Goal: Transaction & Acquisition: Download file/media

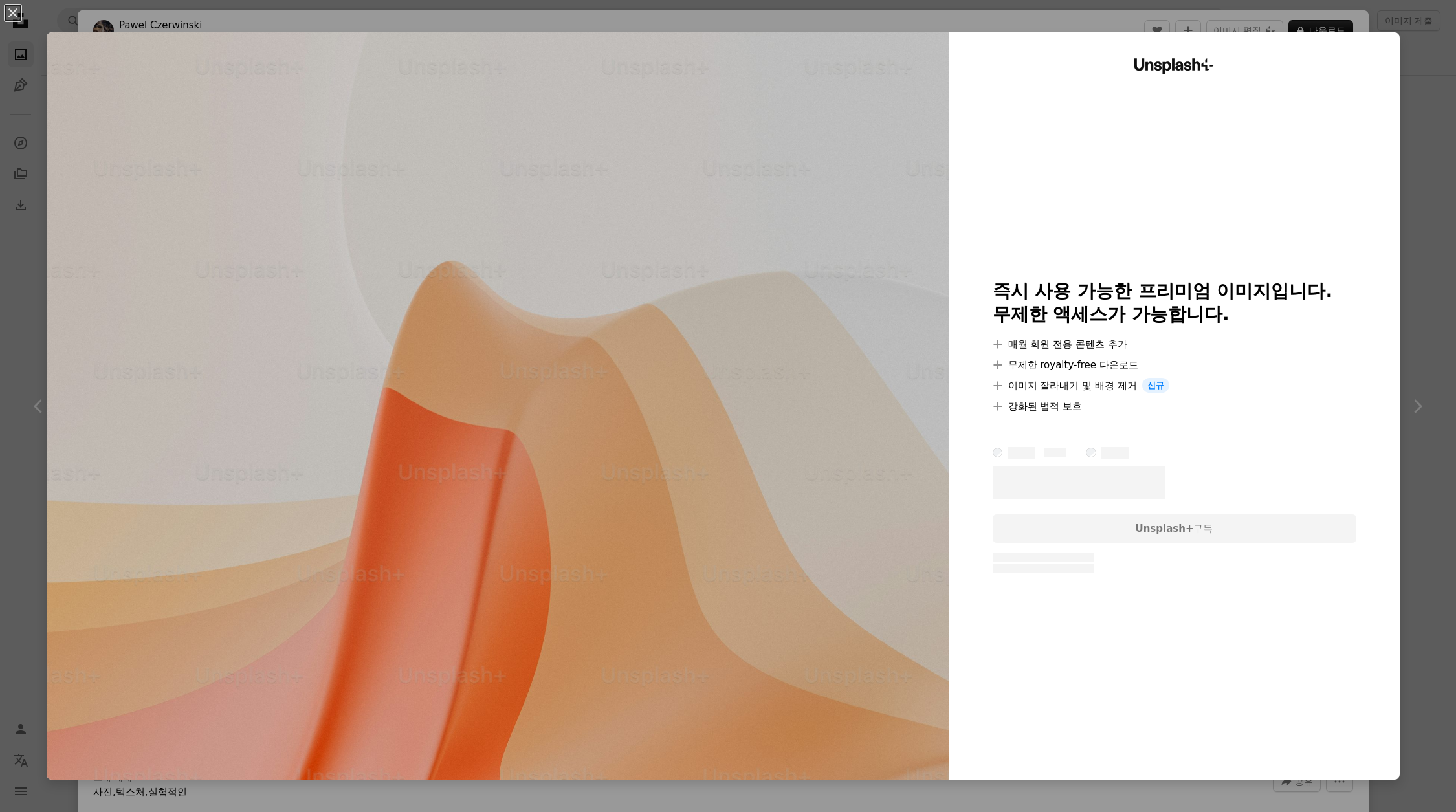
scroll to position [9782, 0]
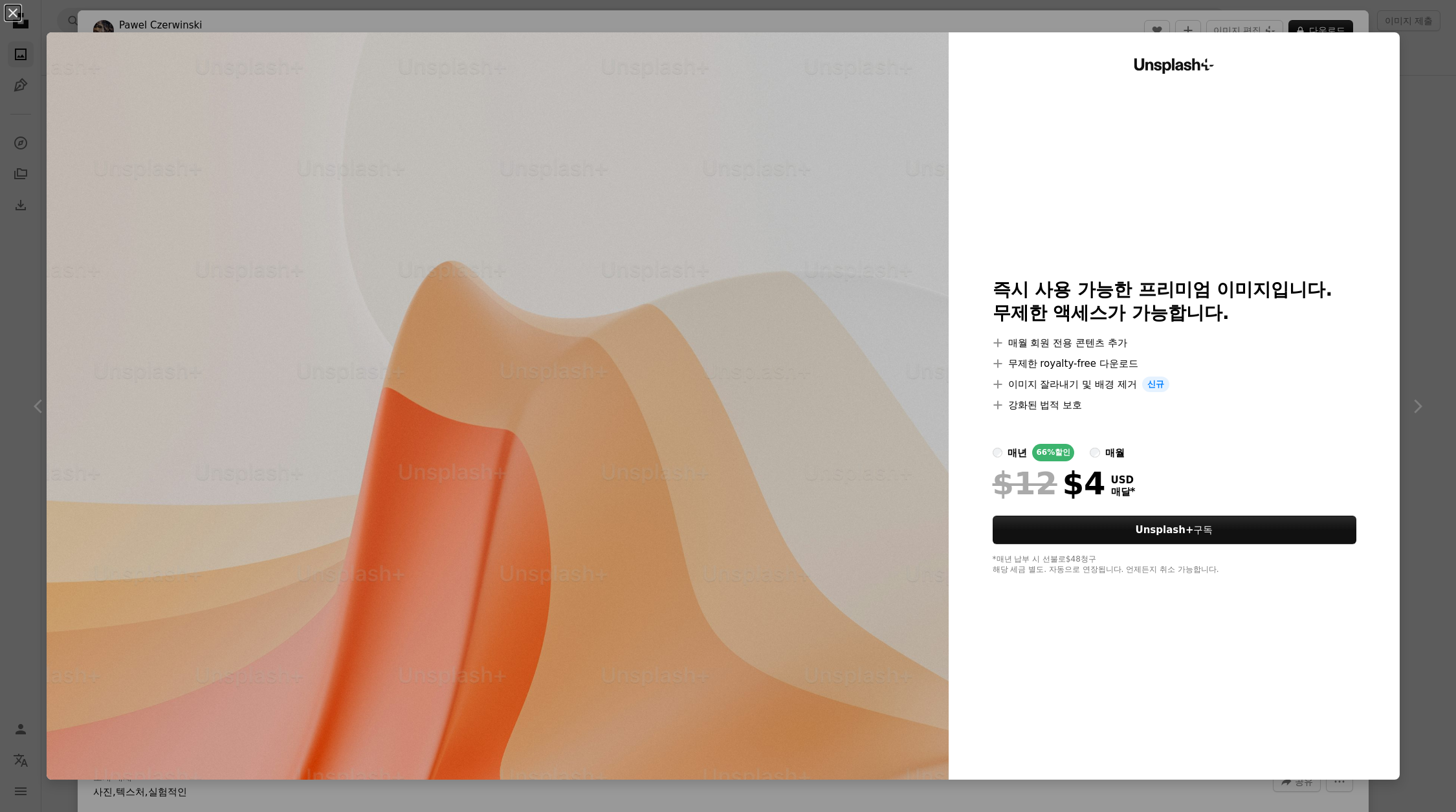
click at [1436, 130] on div "An X shape Unsplash+ 즉시 사용 가능한 프리미엄 이미지입니다. 무제한 액세스가 가능합니다. A plus sign 매월 회원 전…" at bounding box center [728, 406] width 1456 height 812
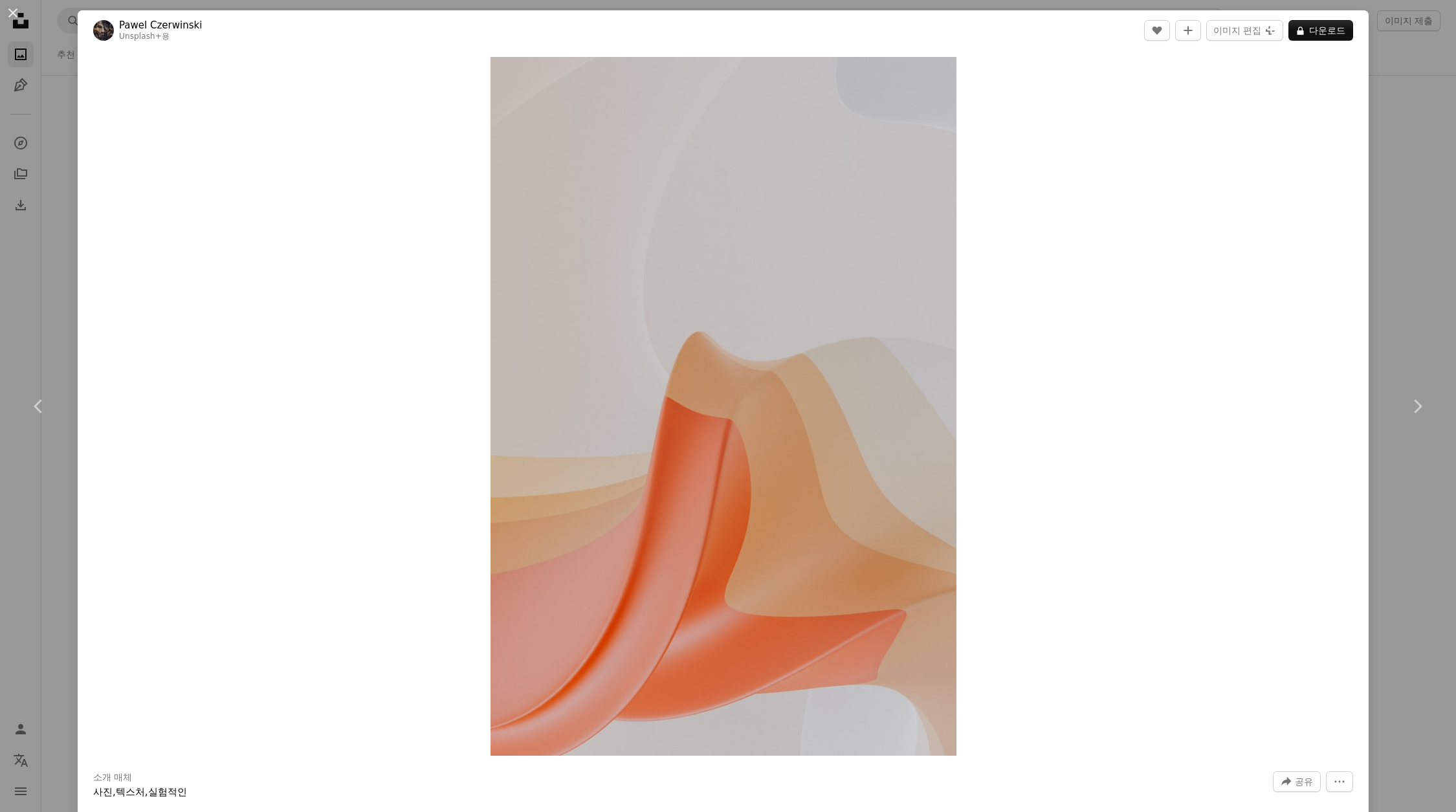
click at [1417, 94] on div "An X shape Chevron left Chevron right [PERSON_NAME] Unsplash+ 용 A heart A plus …" at bounding box center [728, 406] width 1456 height 812
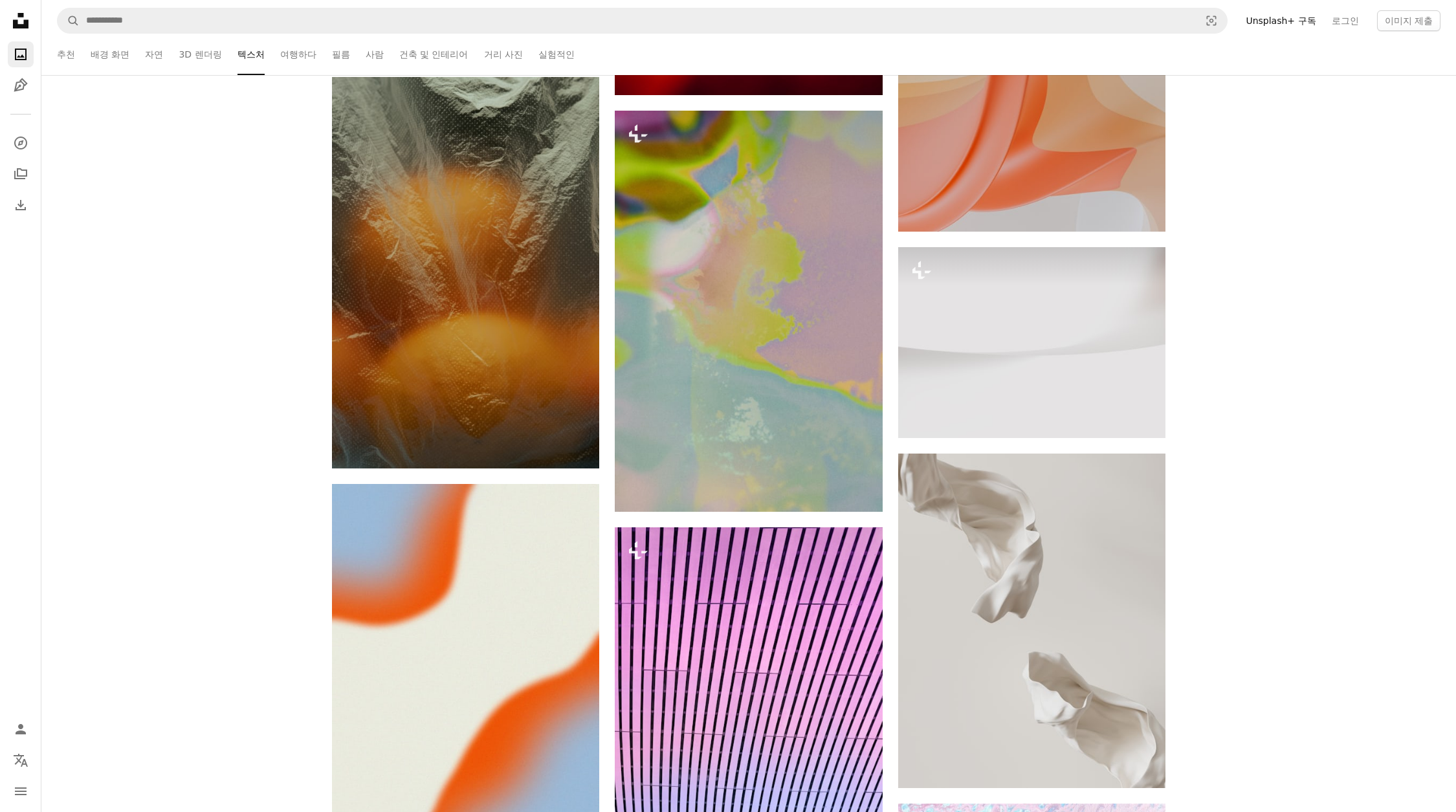
scroll to position [10374, 0]
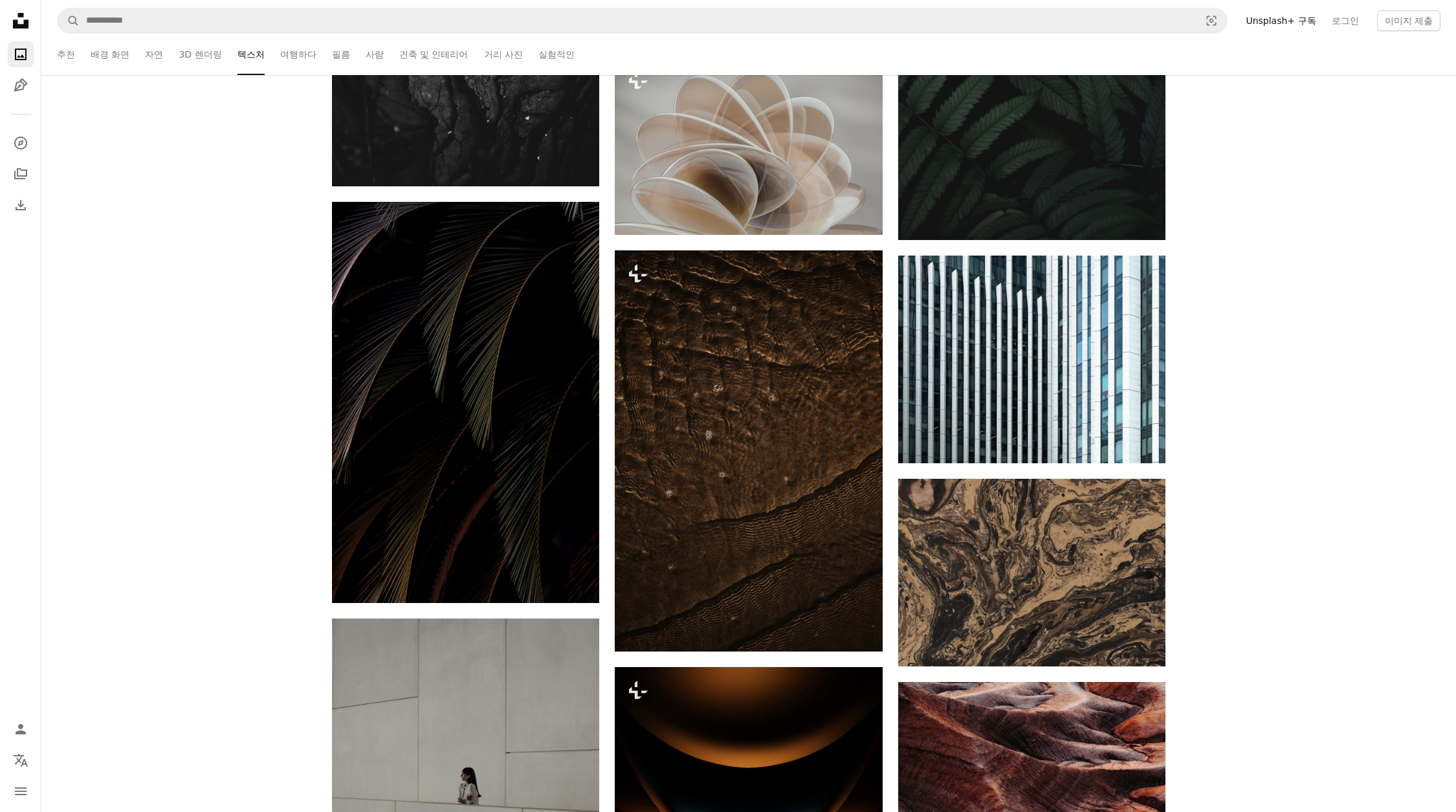
scroll to position [8519, 0]
